Goal: Find specific page/section: Find specific page/section

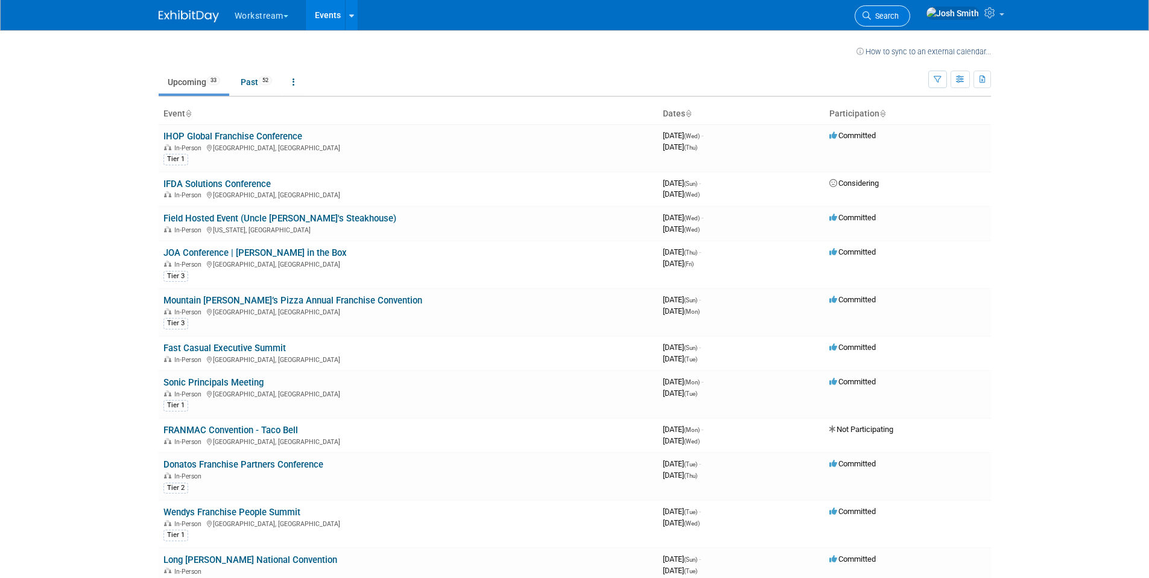
click at [898, 14] on span "Search" at bounding box center [885, 15] width 28 height 9
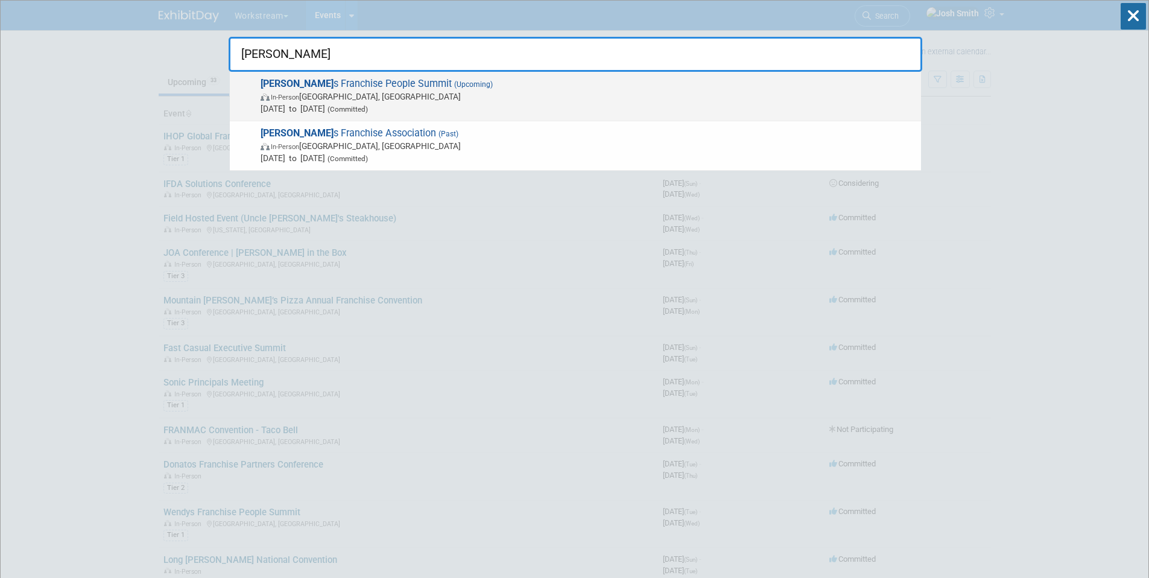
type input "[PERSON_NAME]"
click at [538, 92] on span "In-Person [GEOGRAPHIC_DATA], [GEOGRAPHIC_DATA]" at bounding box center [587, 96] width 654 height 12
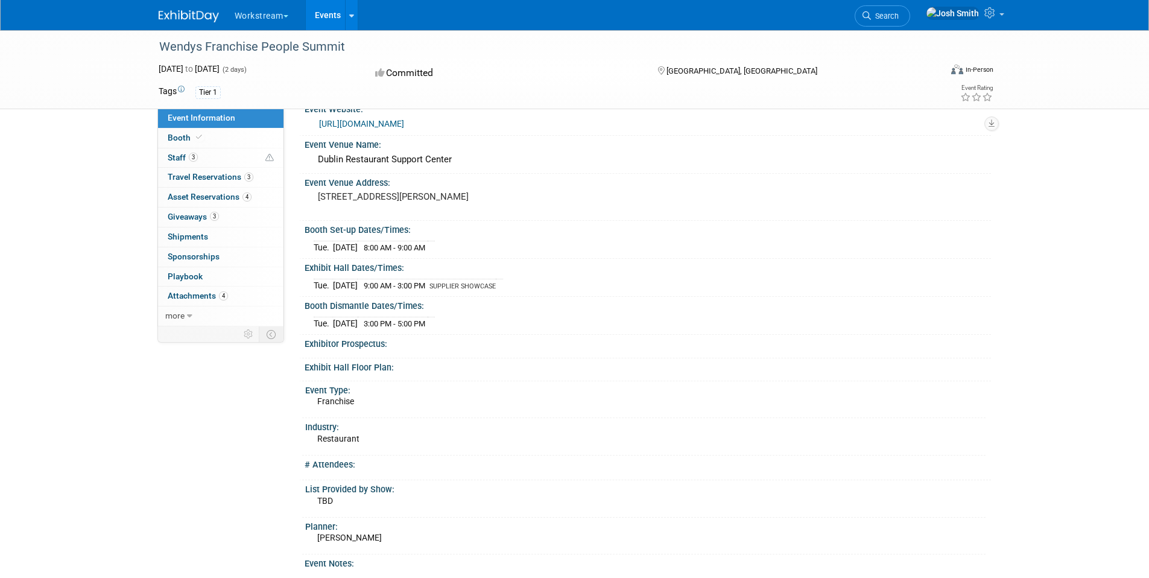
scroll to position [29, 0]
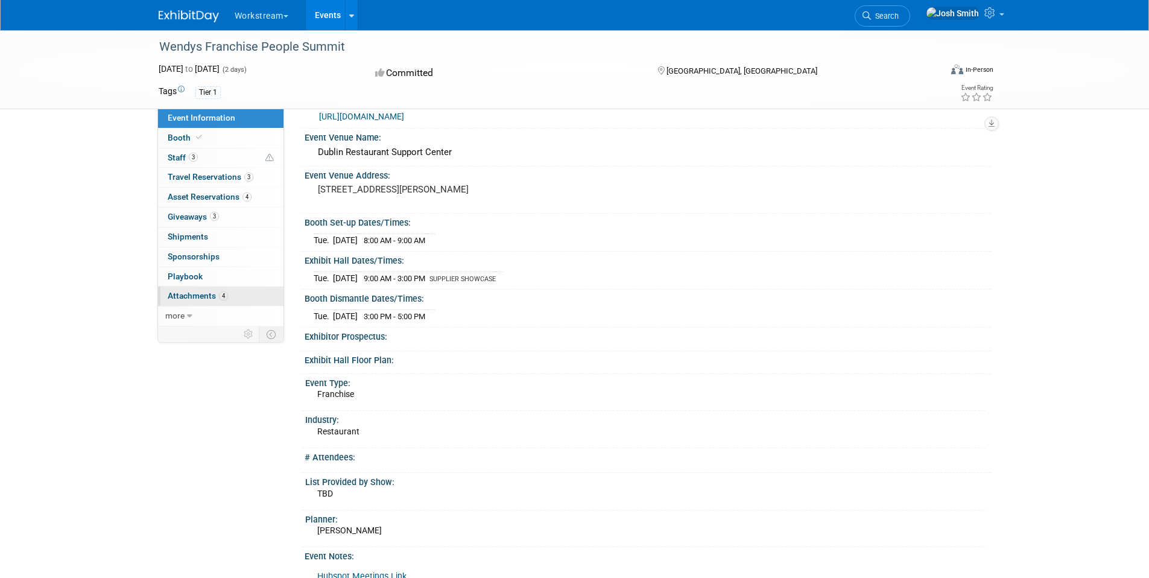
click at [222, 304] on link "4 Attachments 4" at bounding box center [220, 295] width 125 height 19
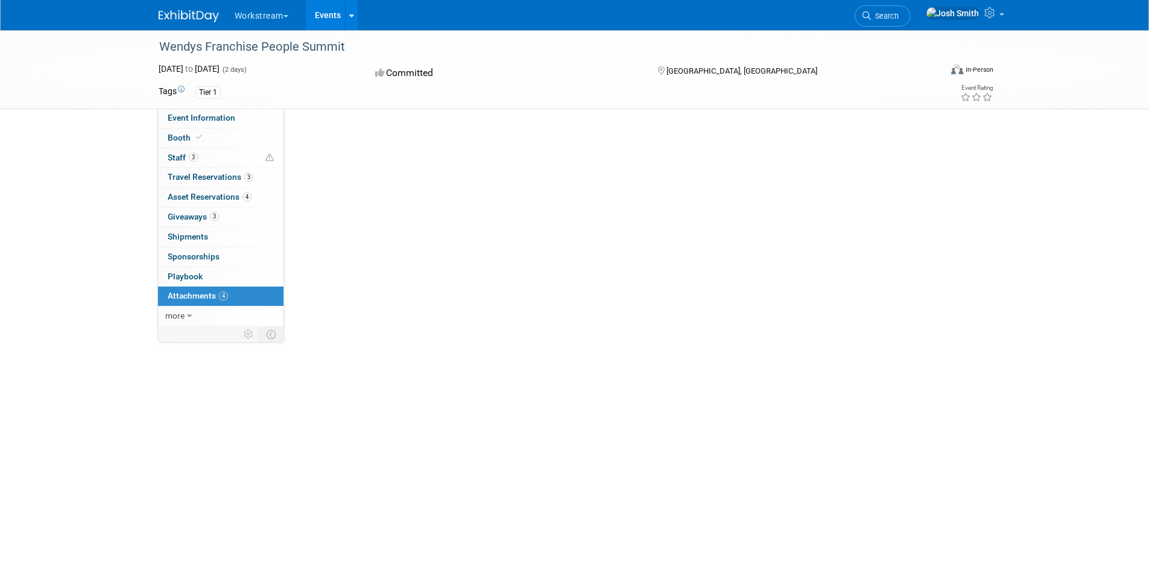
scroll to position [0, 0]
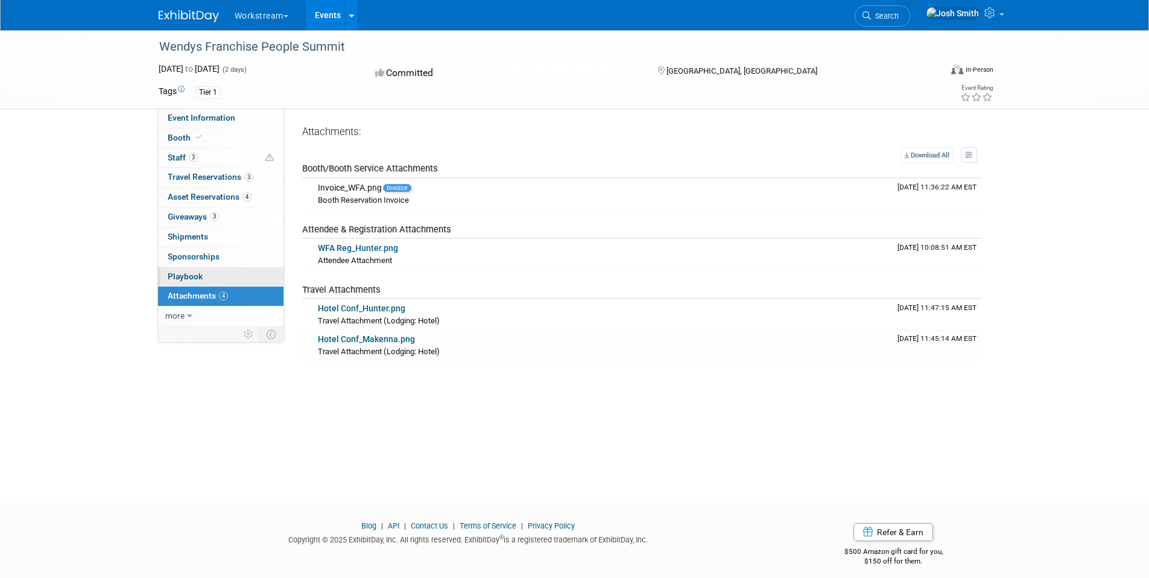
click at [197, 269] on link "0 Playbook 0" at bounding box center [220, 276] width 125 height 19
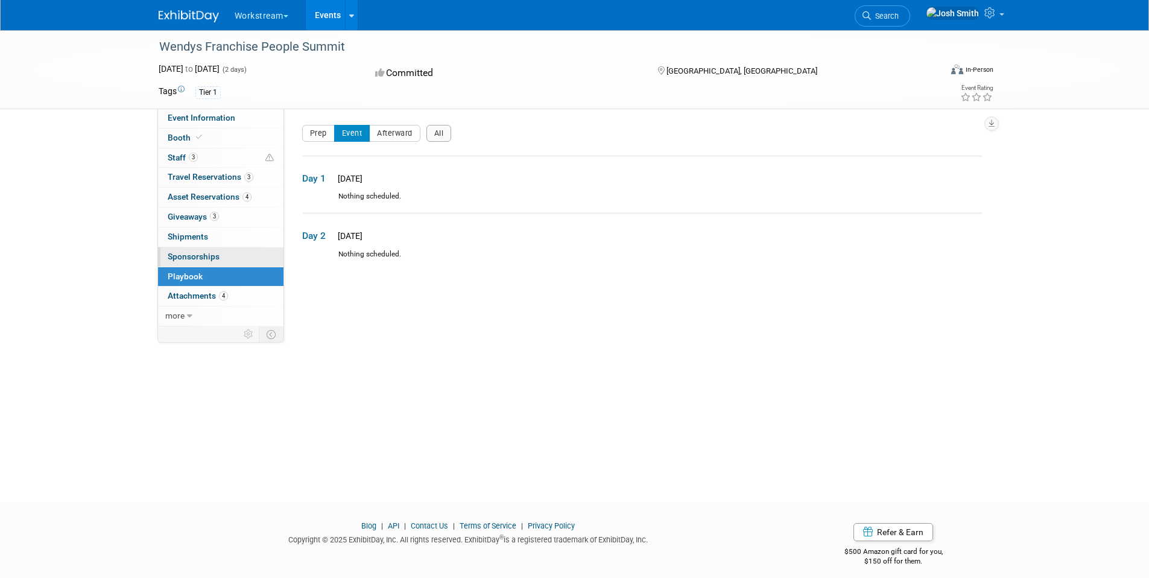
click at [201, 257] on span "Sponsorships 0" at bounding box center [194, 256] width 52 height 10
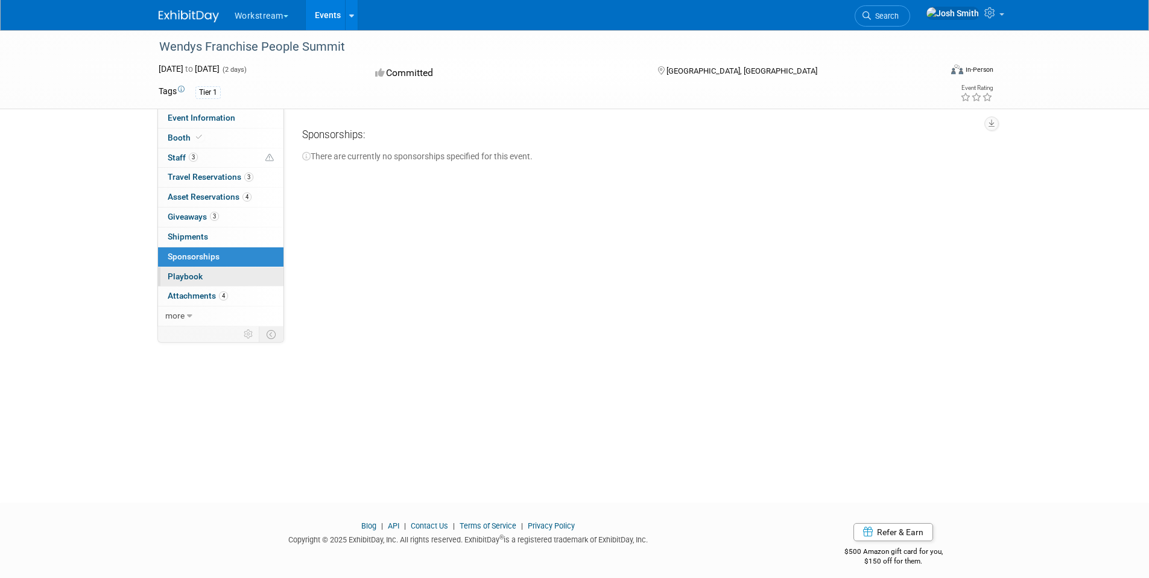
click at [192, 269] on link "0 Playbook 0" at bounding box center [220, 276] width 125 height 19
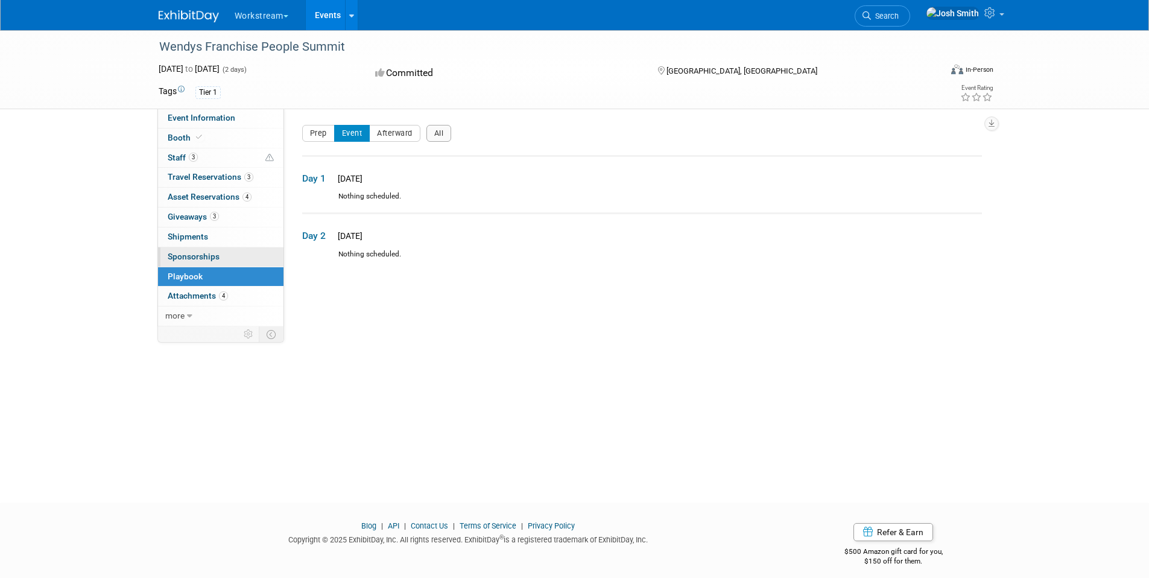
click at [193, 261] on link "0 Sponsorships 0" at bounding box center [220, 256] width 125 height 19
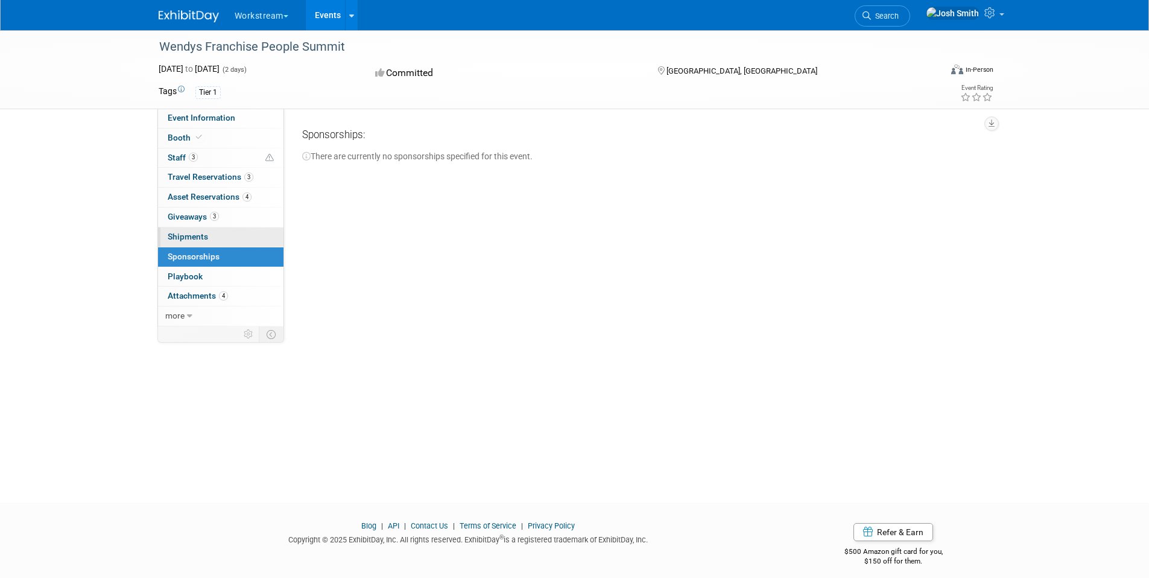
click at [191, 232] on span "Shipments 0" at bounding box center [188, 237] width 40 height 10
click at [199, 213] on span "Giveaways 3" at bounding box center [193, 217] width 51 height 10
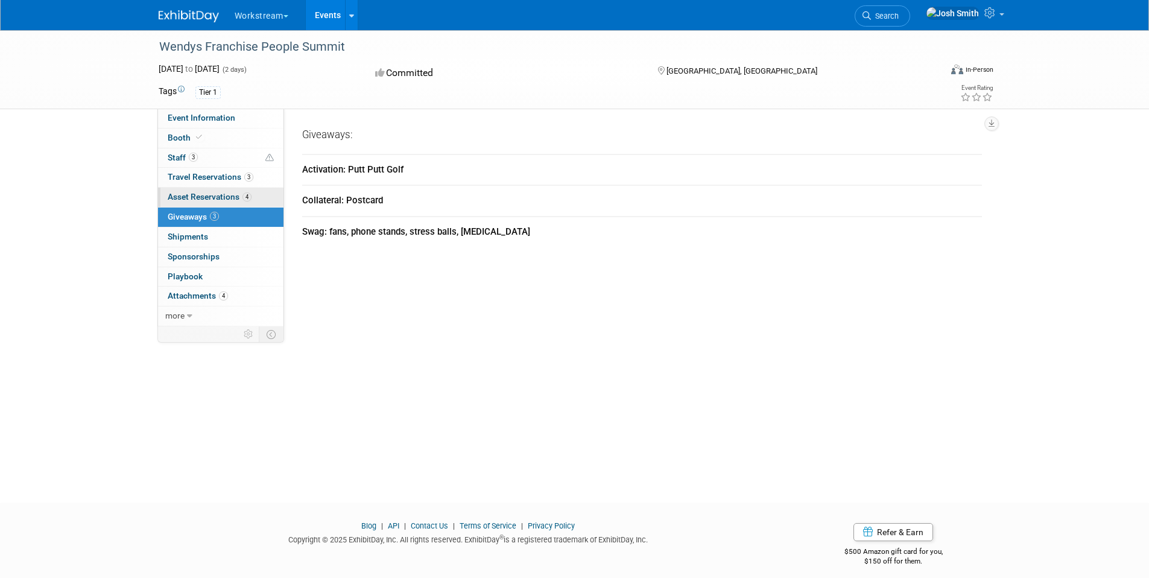
click at [182, 191] on link "4 Asset Reservations 4" at bounding box center [220, 197] width 125 height 19
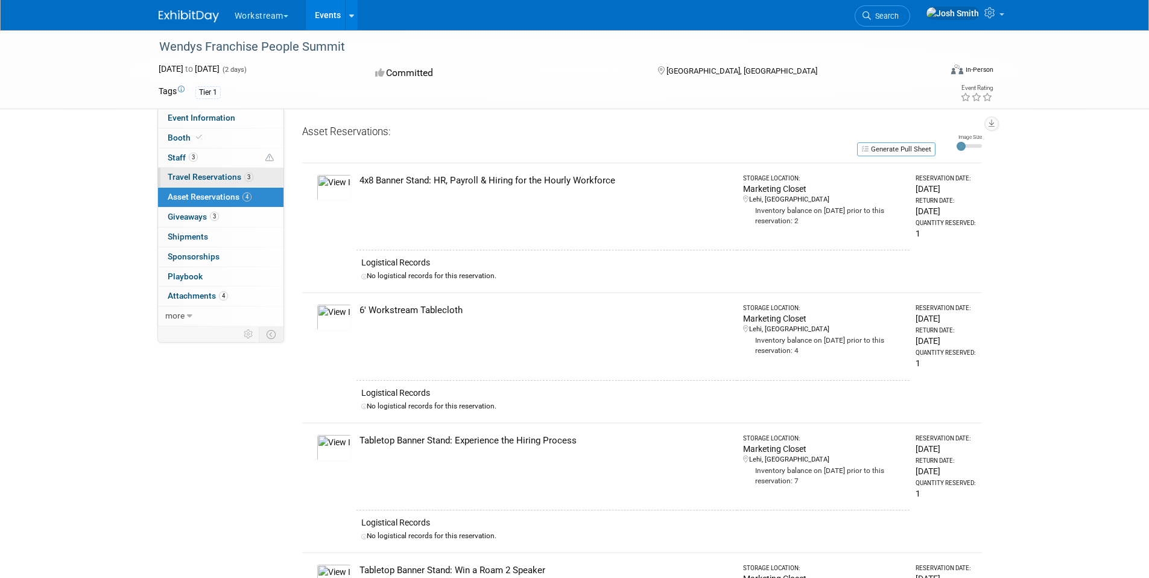
click at [229, 180] on span "Travel Reservations 3" at bounding box center [211, 177] width 86 height 10
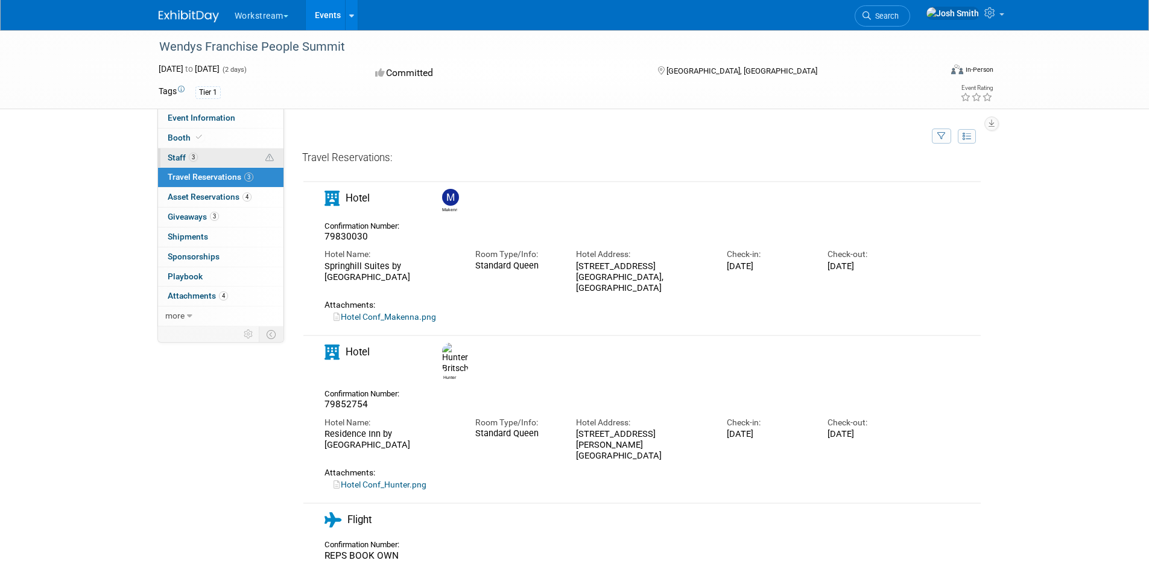
click at [198, 159] on link "3 Staff 3" at bounding box center [220, 157] width 125 height 19
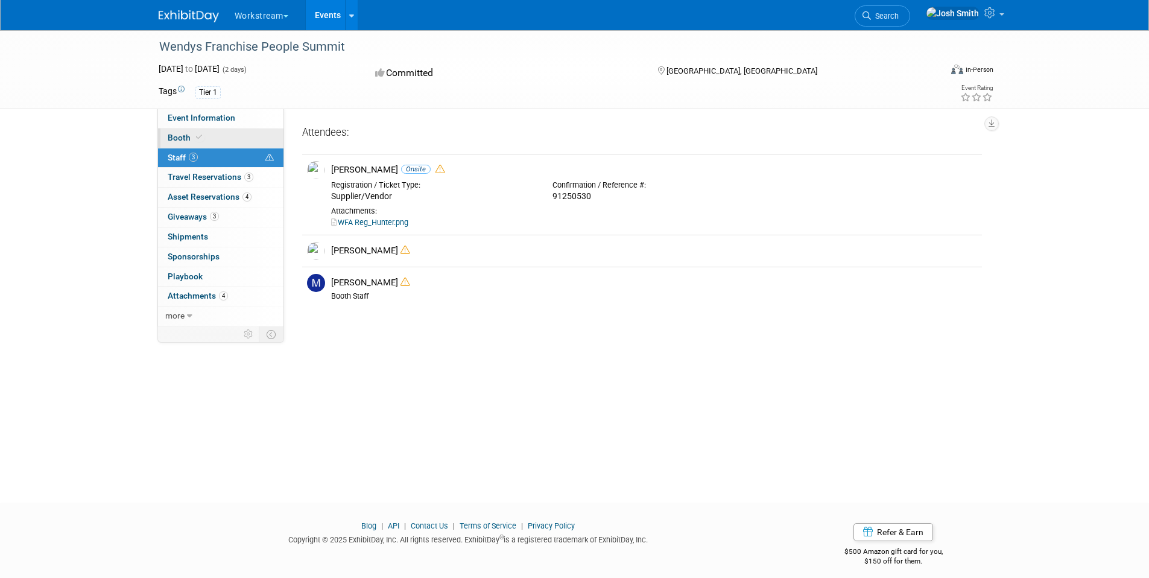
click at [204, 140] on link "Booth" at bounding box center [220, 137] width 125 height 19
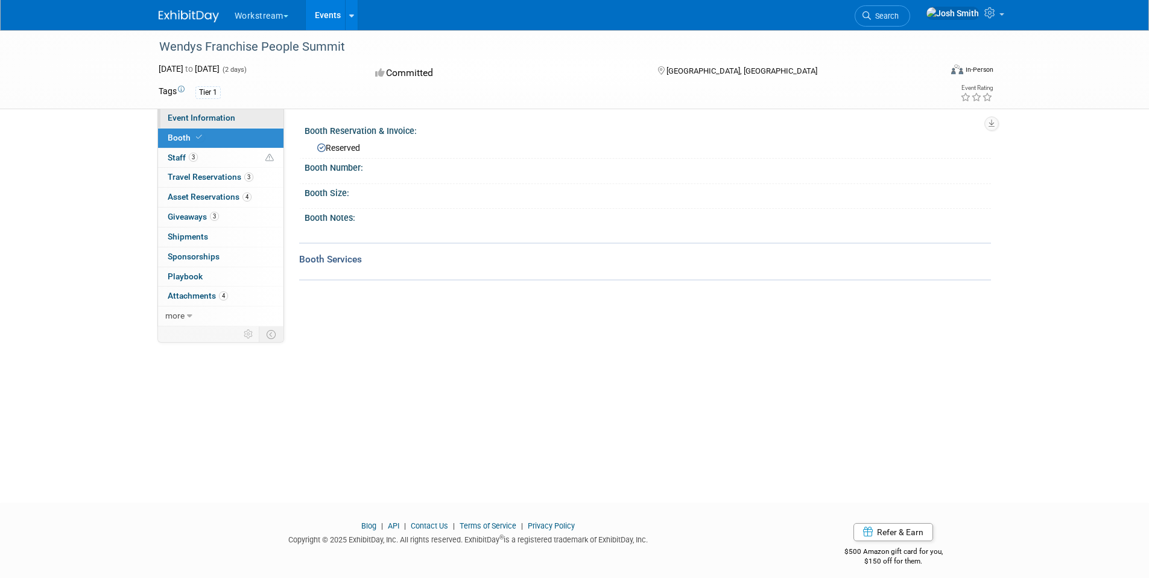
click at [232, 120] on span "Event Information" at bounding box center [202, 118] width 68 height 10
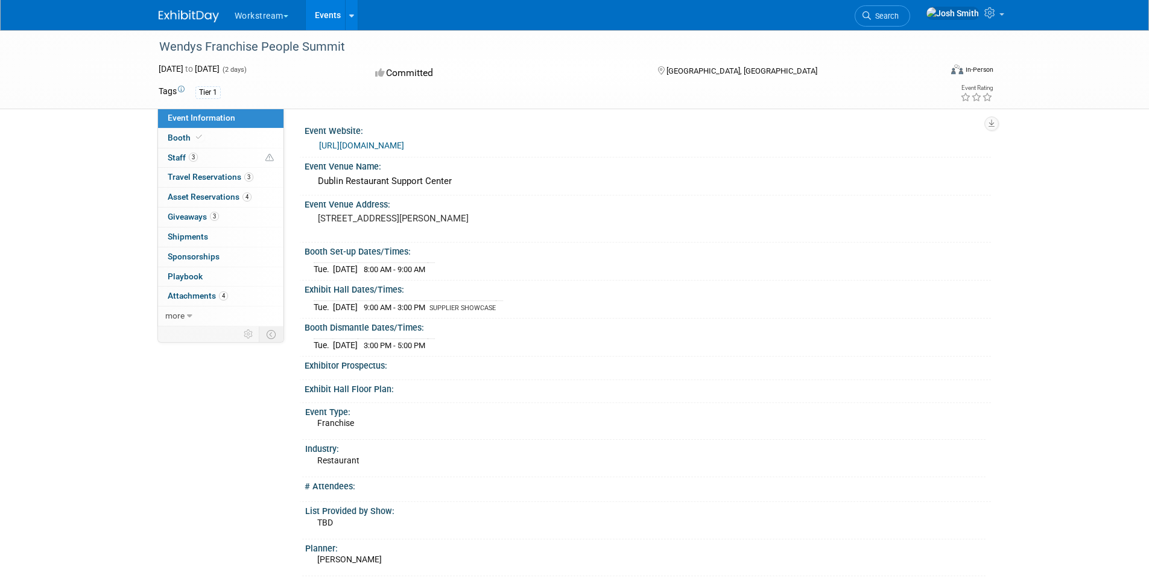
click at [404, 146] on link "https://na.eventscloud.com/website/87694/home/" at bounding box center [361, 145] width 85 height 10
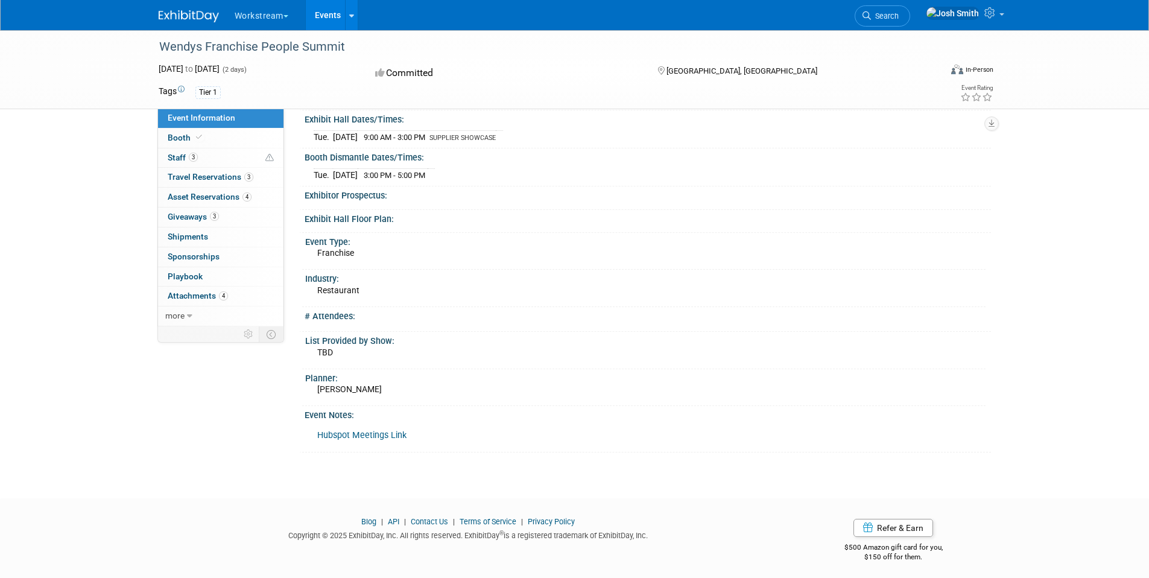
scroll to position [175, 0]
